Goal: Task Accomplishment & Management: Use online tool/utility

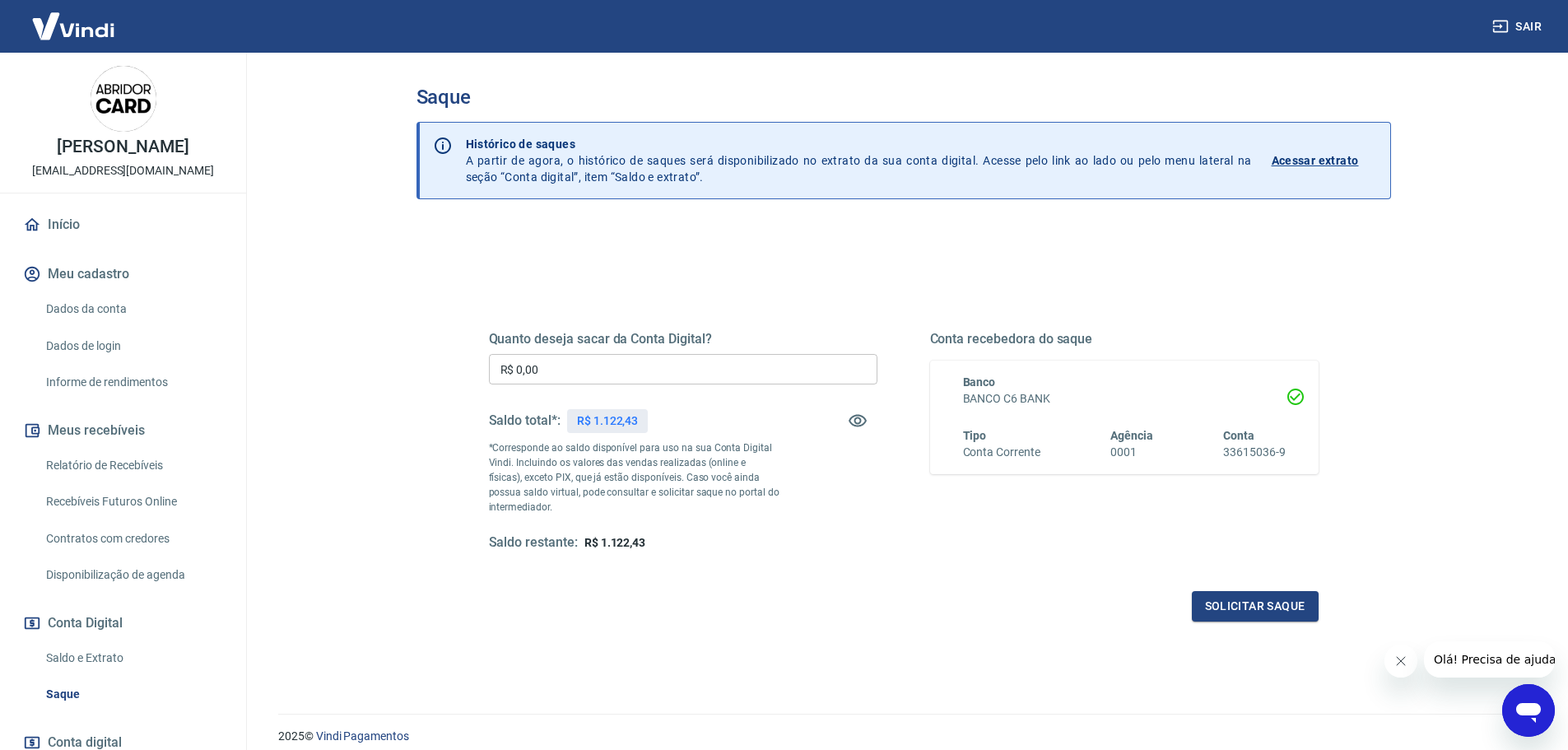
click at [656, 365] on input "R$ 0,00" at bounding box center [683, 369] width 389 height 30
drag, startPoint x: 593, startPoint y: 415, endPoint x: 661, endPoint y: 415, distance: 68.0
click at [661, 415] on div "Saldo total*: R$ 1.122,43" at bounding box center [683, 420] width 389 height 40
copy p "1.122,43"
click at [639, 363] on input "R$ 0,00" at bounding box center [683, 369] width 389 height 30
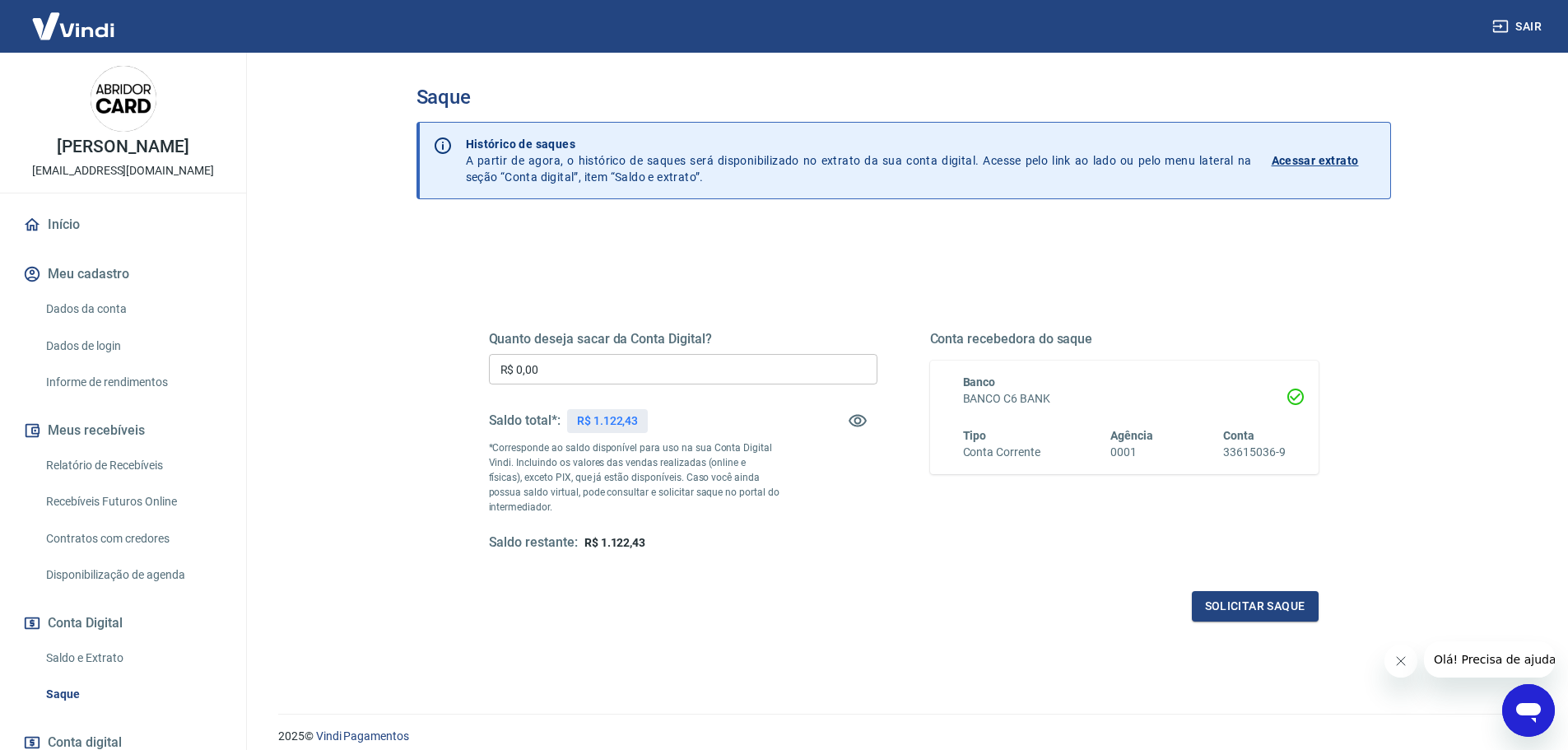
paste input "text"
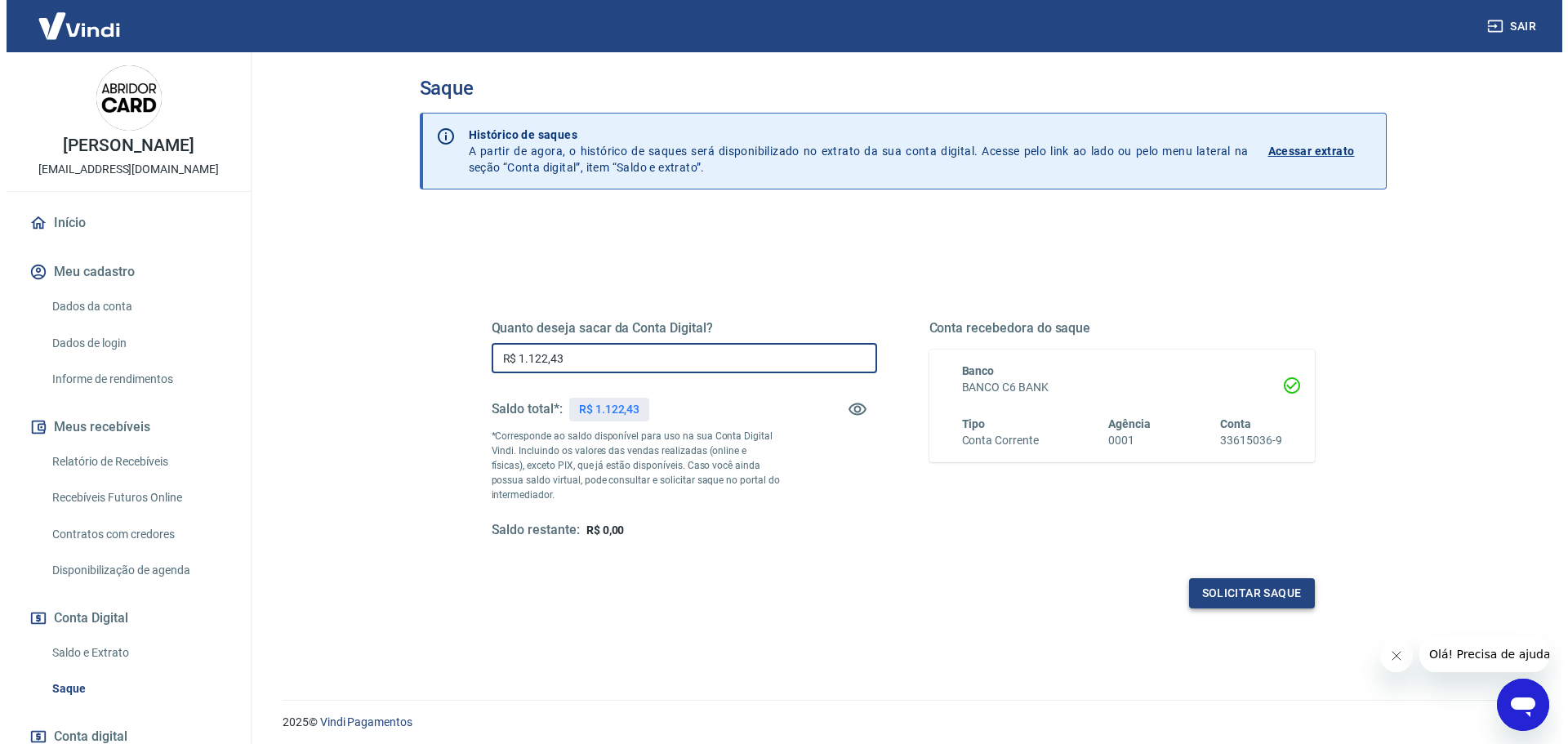
scroll to position [64, 0]
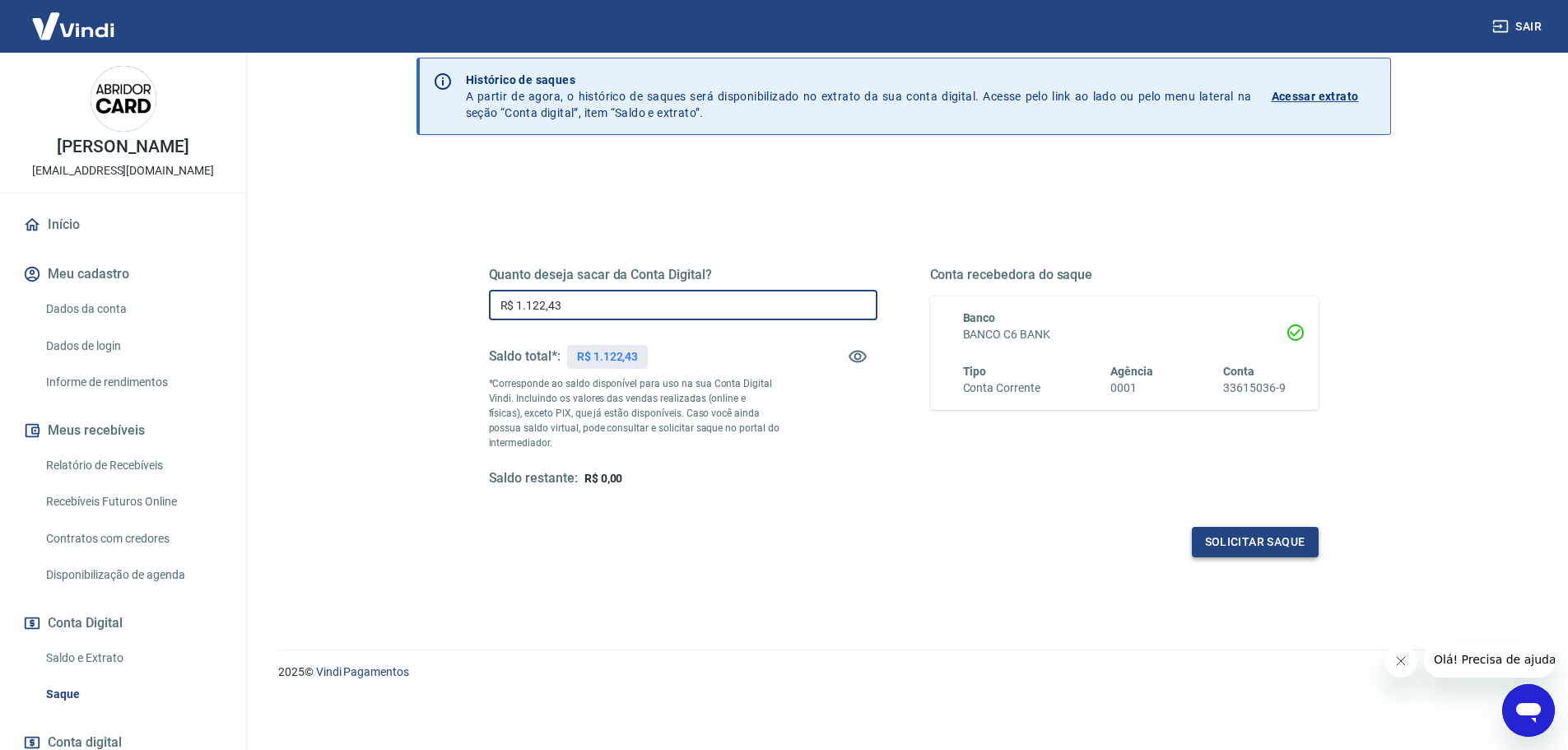
type input "R$ 1.122,43"
click at [1220, 538] on button "Solicitar saque" at bounding box center [1256, 541] width 127 height 30
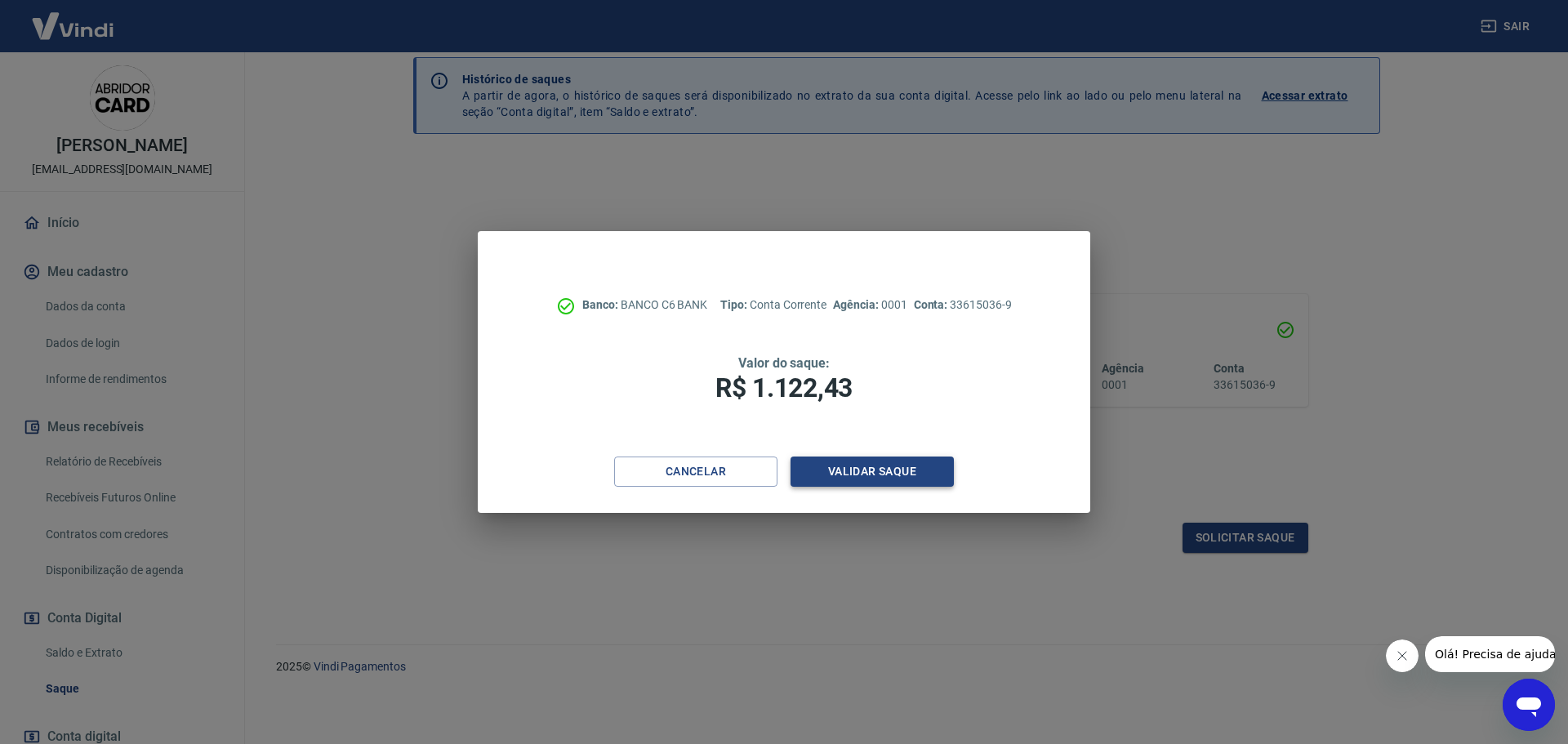
click at [860, 473] on button "Validar saque" at bounding box center [872, 471] width 163 height 30
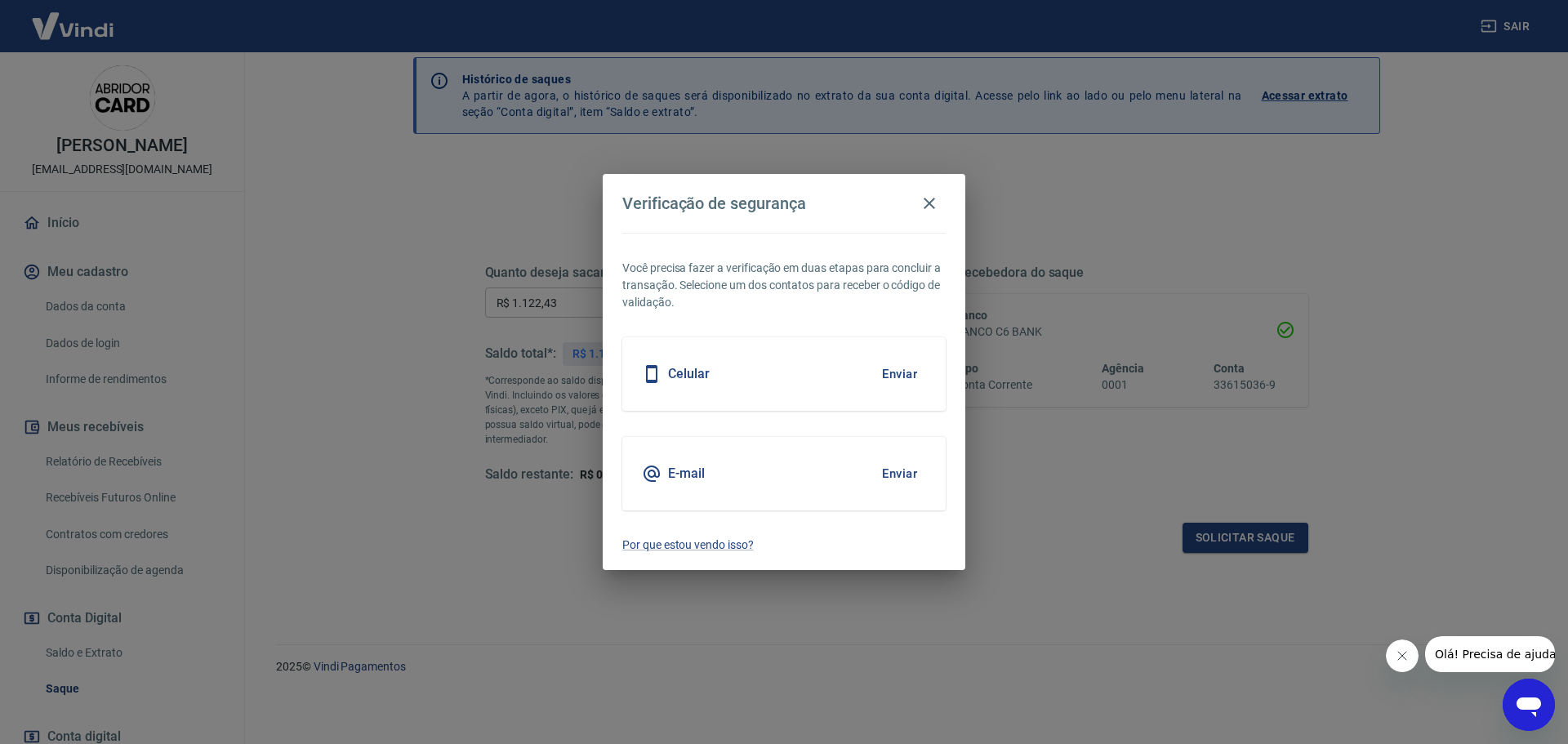
drag, startPoint x: 920, startPoint y: 480, endPoint x: 904, endPoint y: 477, distance: 16.3
click at [921, 480] on button "Enviar" at bounding box center [899, 474] width 53 height 35
click at [896, 479] on button "Enviar" at bounding box center [899, 474] width 53 height 35
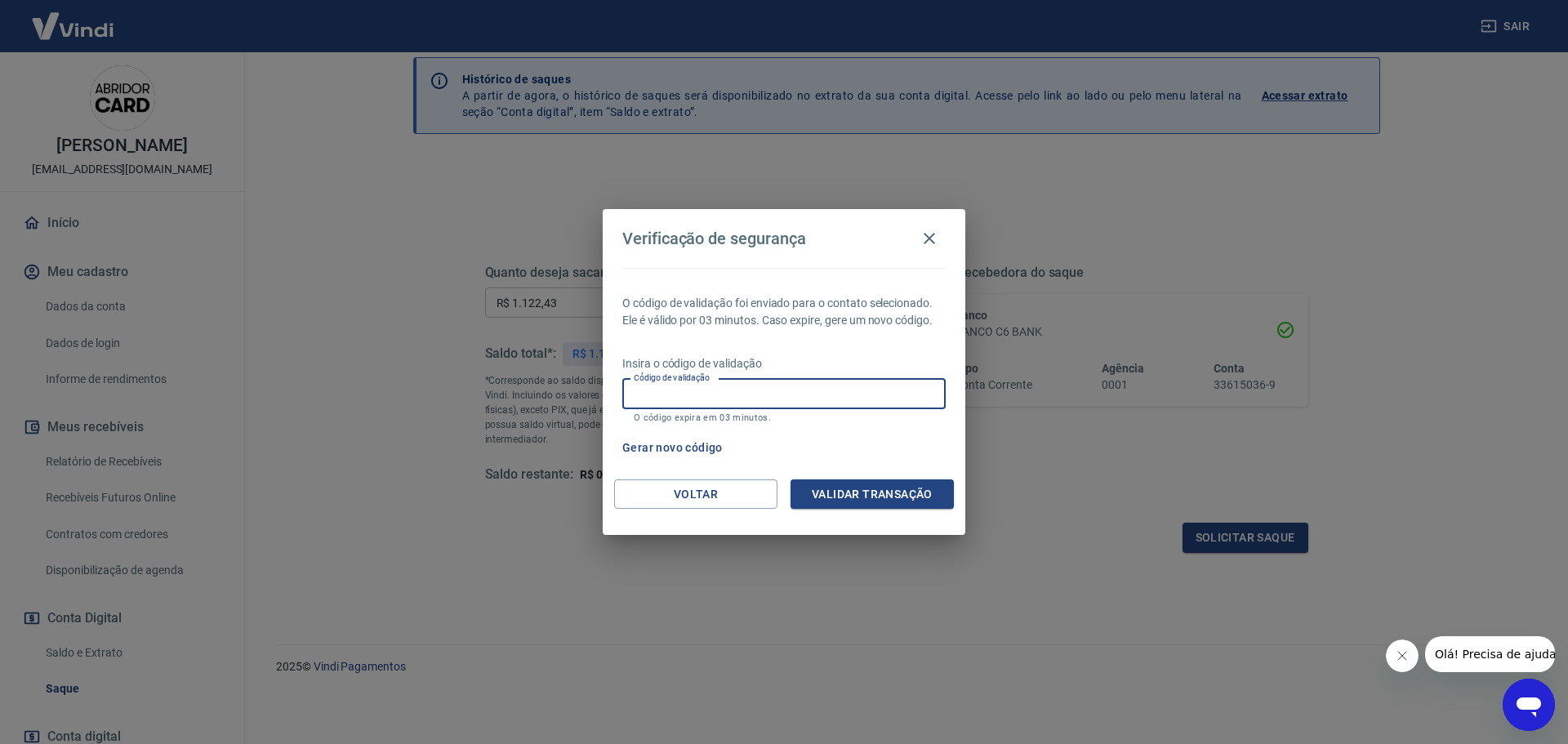
click at [761, 400] on input "Código de validação" at bounding box center [784, 394] width 324 height 30
type input "823571"
click at [881, 506] on button "Validar transação" at bounding box center [872, 494] width 163 height 30
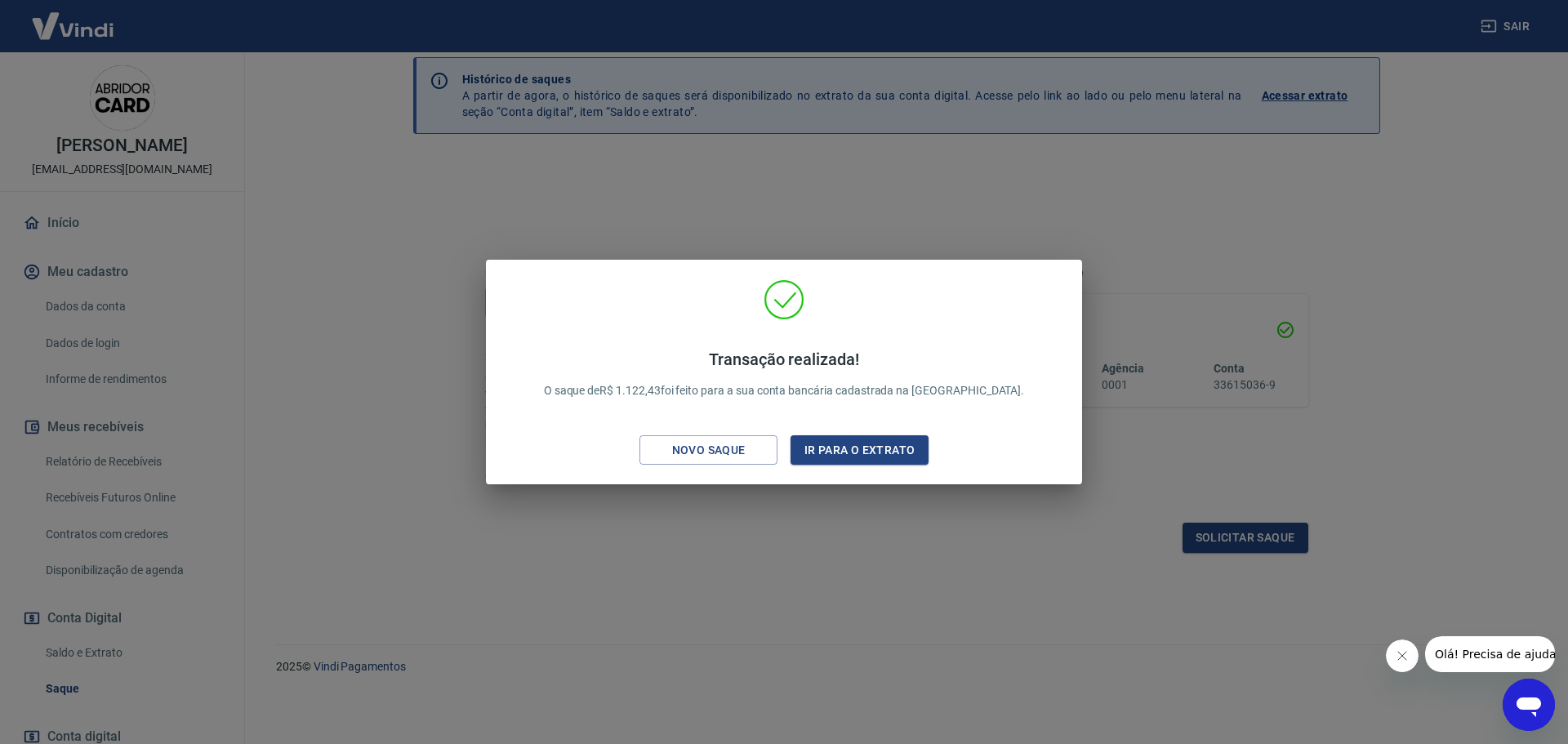
click at [740, 98] on div "Transação realizada! O saque de R$ 1.122,43 foi feito para a sua conta bancária…" at bounding box center [784, 372] width 1568 height 744
